Goal: Task Accomplishment & Management: Use online tool/utility

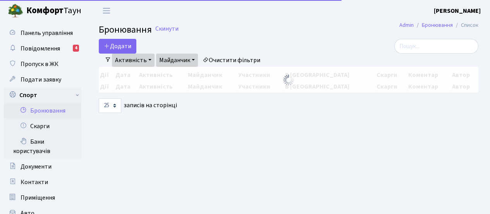
select select "25"
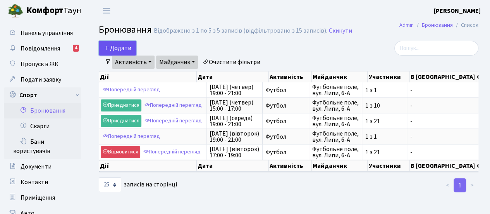
click at [117, 47] on button "Додати" at bounding box center [118, 48] width 38 height 15
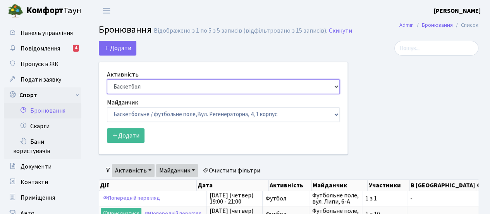
click at [263, 88] on select "Баскетбол Волейбол Йога Катання на роликах Настільний теніс [PERSON_NAME] Фітнес" at bounding box center [223, 86] width 233 height 15
select select "2"
click at [107, 79] on select "Баскетбол Волейбол Йога Катання на роликах Настільний теніс [PERSON_NAME] Фітнес" at bounding box center [223, 86] width 233 height 15
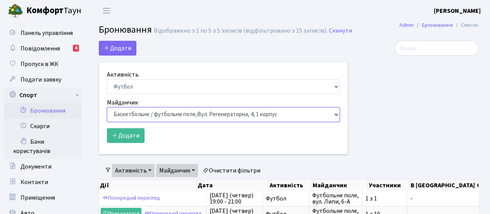
click at [299, 114] on select "Баскетбольне / футбольне поле, [GEOGRAPHIC_DATA]. [STREET_ADDRESS]. [STREET_ADD…" at bounding box center [223, 114] width 233 height 15
select select "10"
click at [107, 107] on select "Баскетбольне / футбольне поле, [GEOGRAPHIC_DATA]. [STREET_ADDRESS]. [STREET_ADD…" at bounding box center [223, 114] width 233 height 15
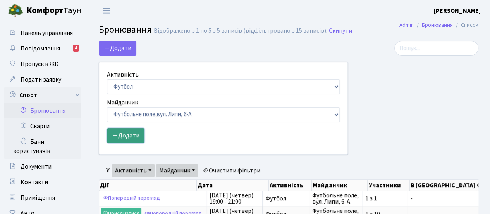
click at [135, 136] on button "Додати" at bounding box center [126, 135] width 38 height 15
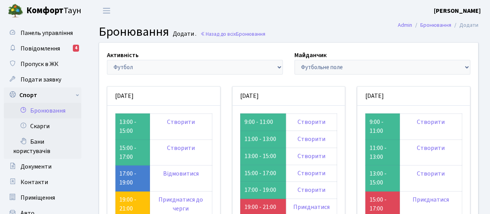
scroll to position [52, 0]
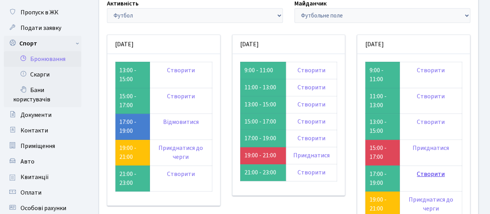
click at [430, 175] on link "Створити" at bounding box center [431, 173] width 28 height 9
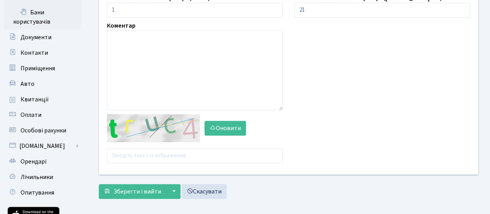
scroll to position [155, 0]
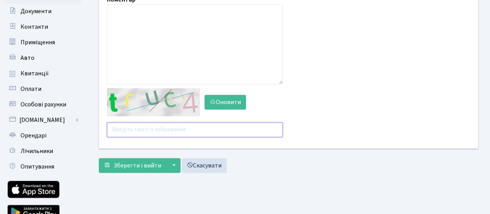
click at [219, 128] on input "text" at bounding box center [195, 129] width 176 height 15
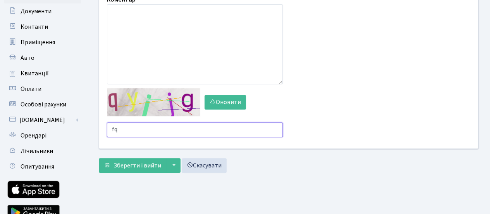
type input "f"
type input "um7x6"
click at [99, 158] on button "Зберегти і вийти" at bounding box center [132, 165] width 67 height 15
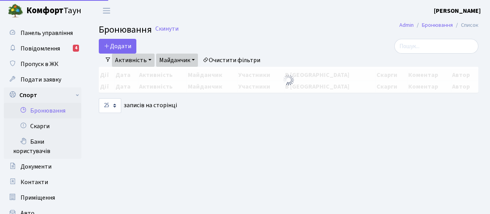
select select "25"
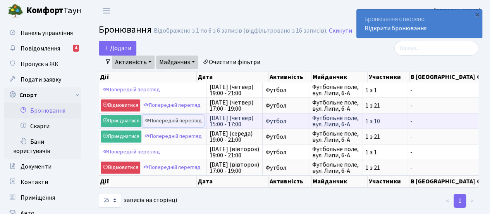
click at [182, 123] on link "Попередній перегляд" at bounding box center [173, 121] width 61 height 12
